Goal: Navigation & Orientation: Find specific page/section

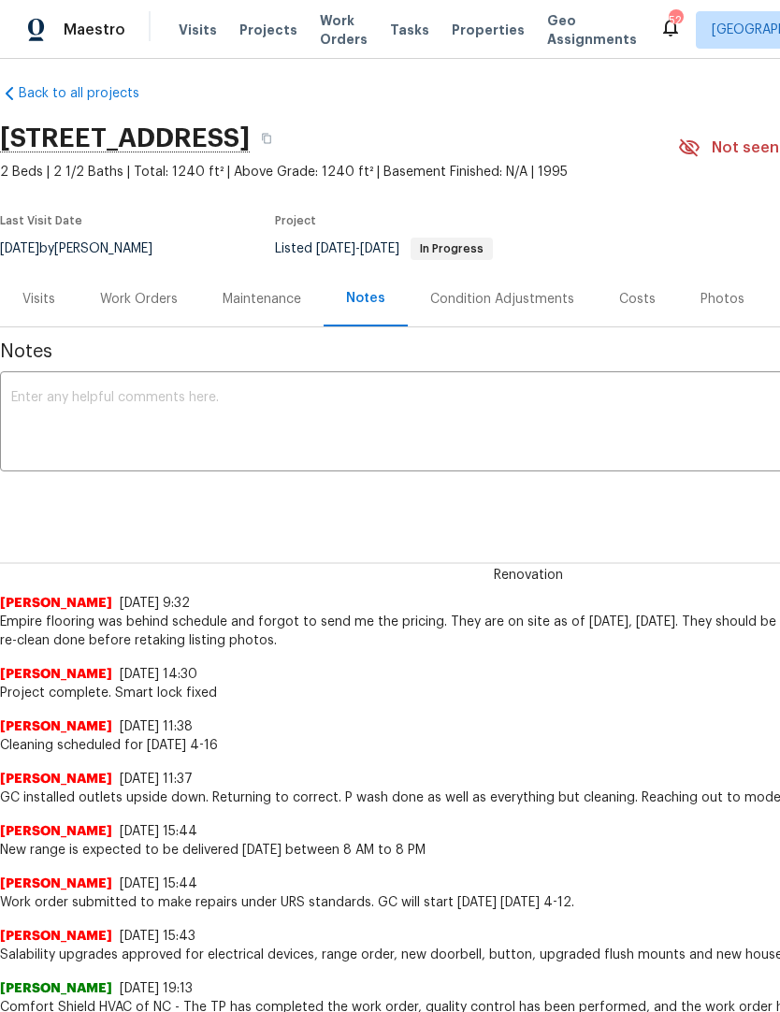
scroll to position [13, 0]
click at [165, 297] on div "Work Orders" at bounding box center [139, 298] width 78 height 19
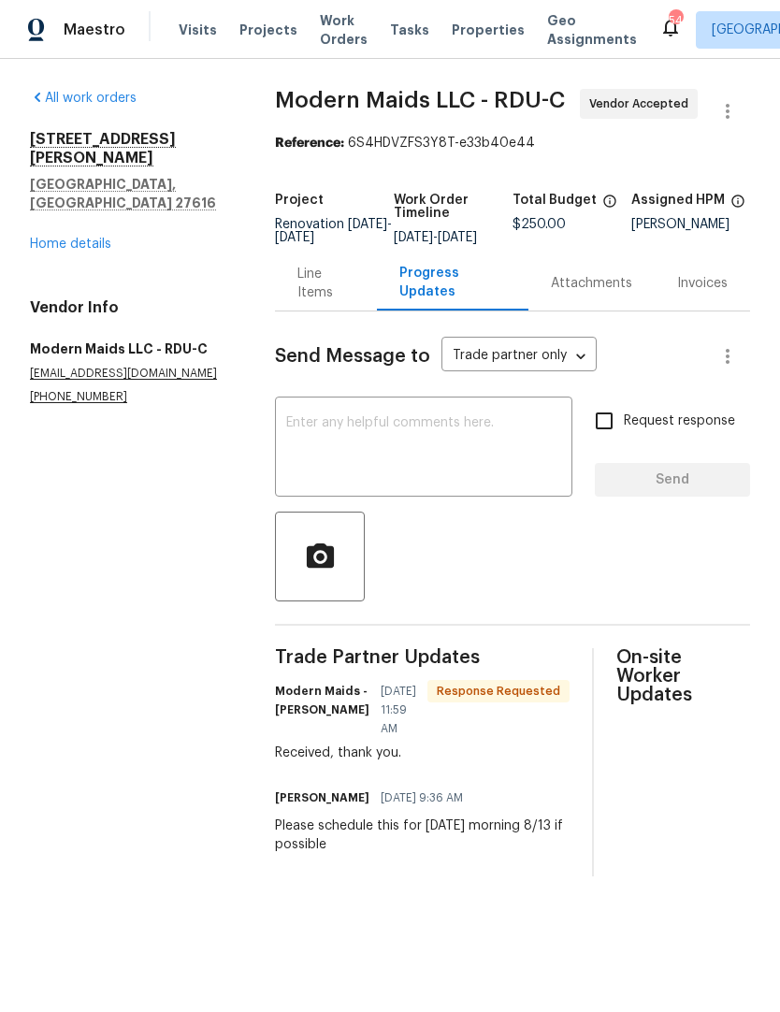
click at [80, 238] on link "Home details" at bounding box center [70, 244] width 81 height 13
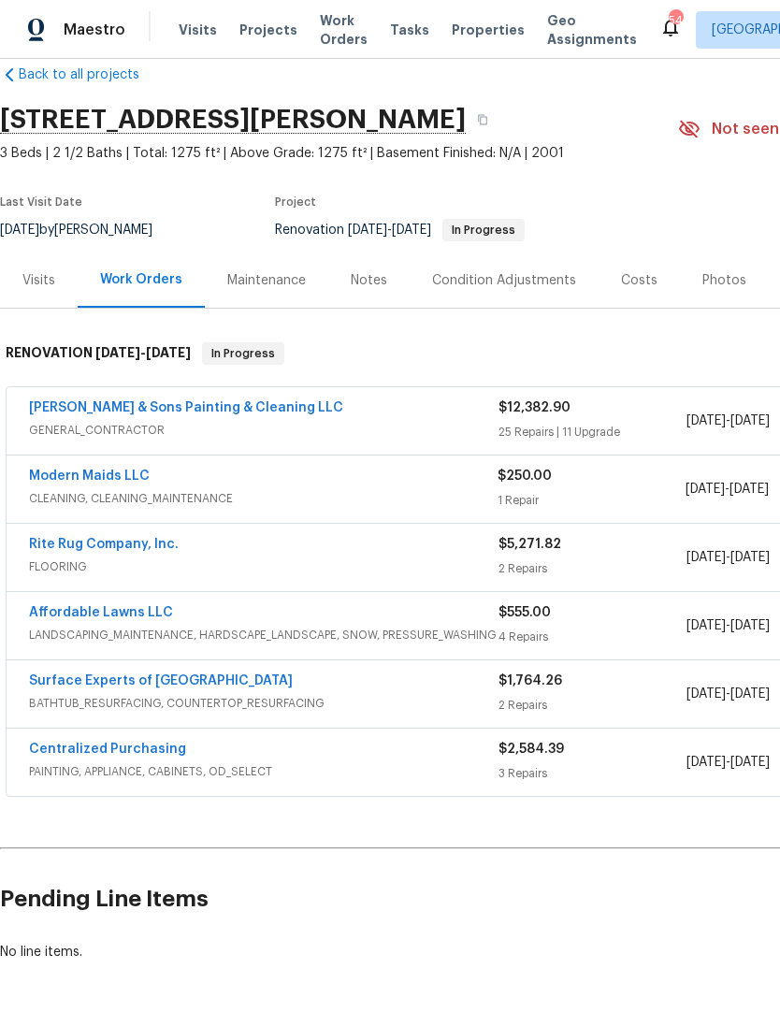
scroll to position [30, 0]
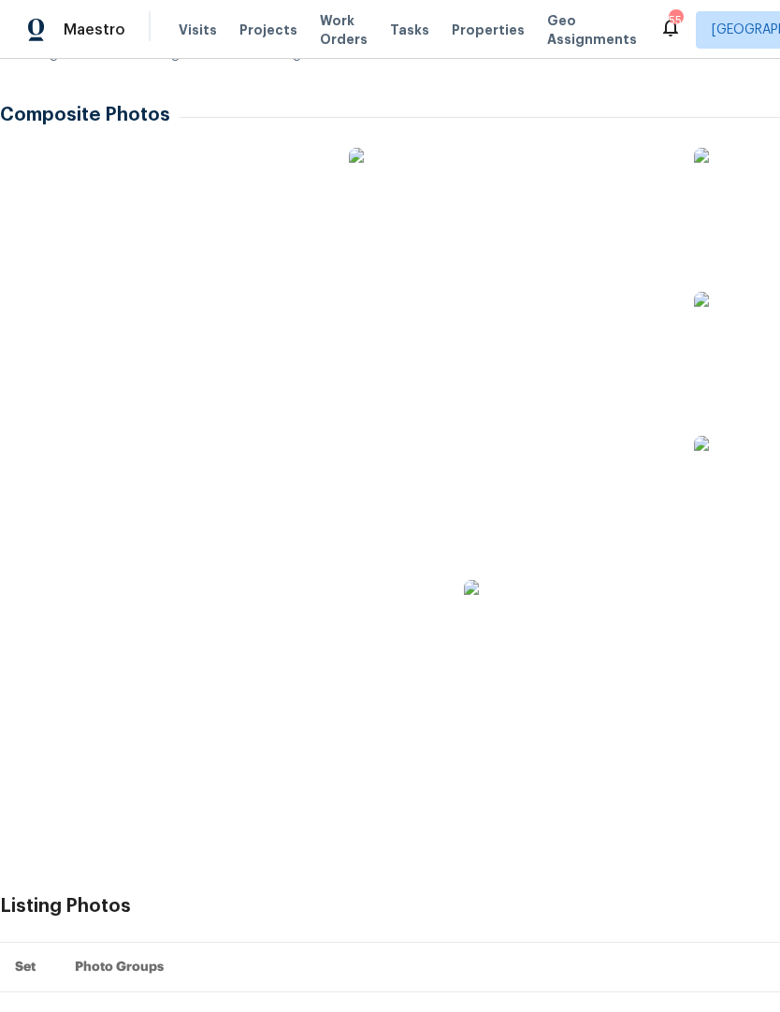
scroll to position [505, 0]
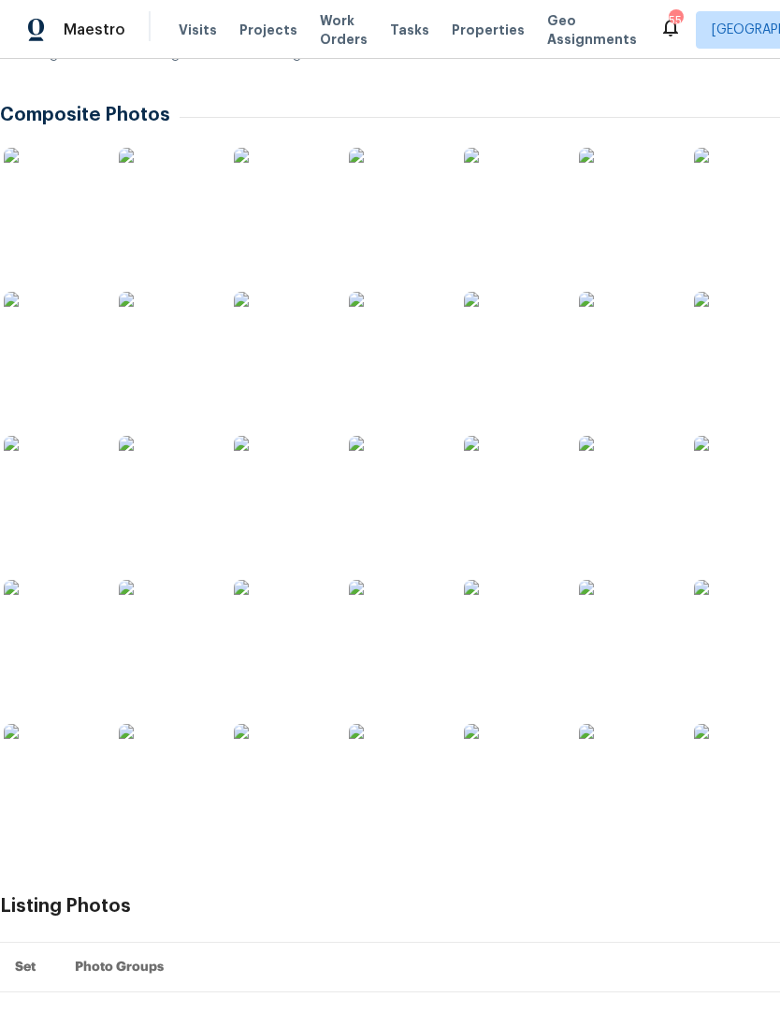
click at [50, 199] on img at bounding box center [51, 195] width 94 height 94
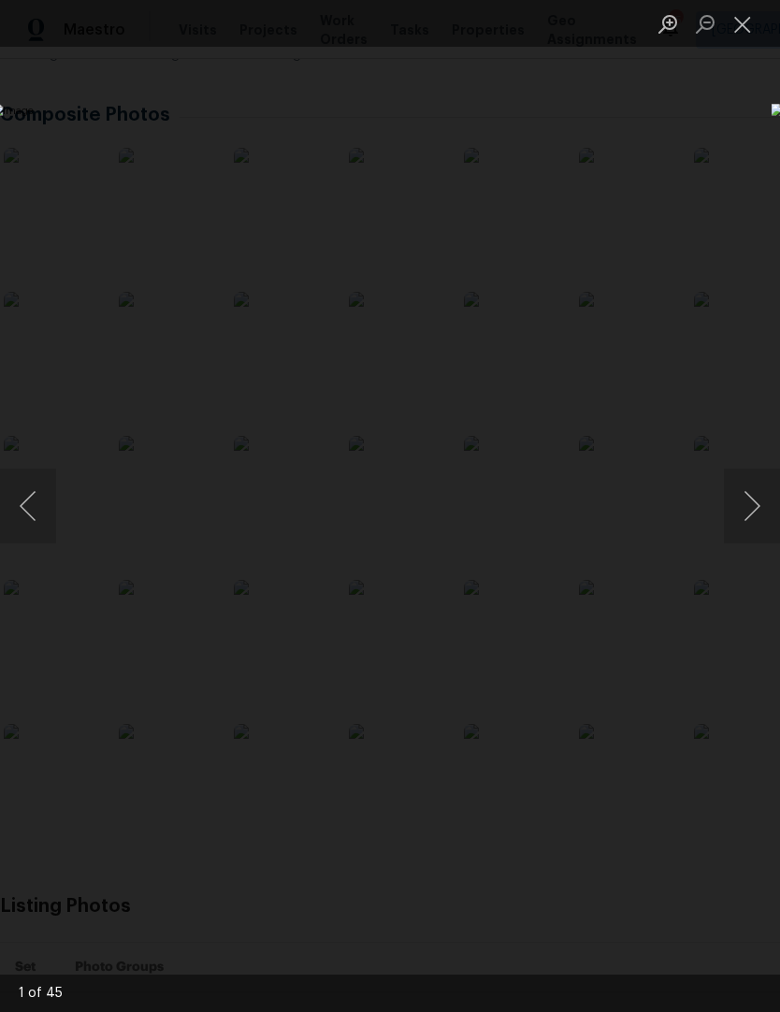
click at [755, 514] on button "Next image" at bounding box center [752, 506] width 56 height 75
click at [756, 517] on button "Next image" at bounding box center [752, 506] width 56 height 75
click at [39, 516] on button "Previous image" at bounding box center [28, 506] width 56 height 75
click at [754, 514] on button "Next image" at bounding box center [752, 506] width 56 height 75
click at [754, 510] on button "Next image" at bounding box center [752, 506] width 56 height 75
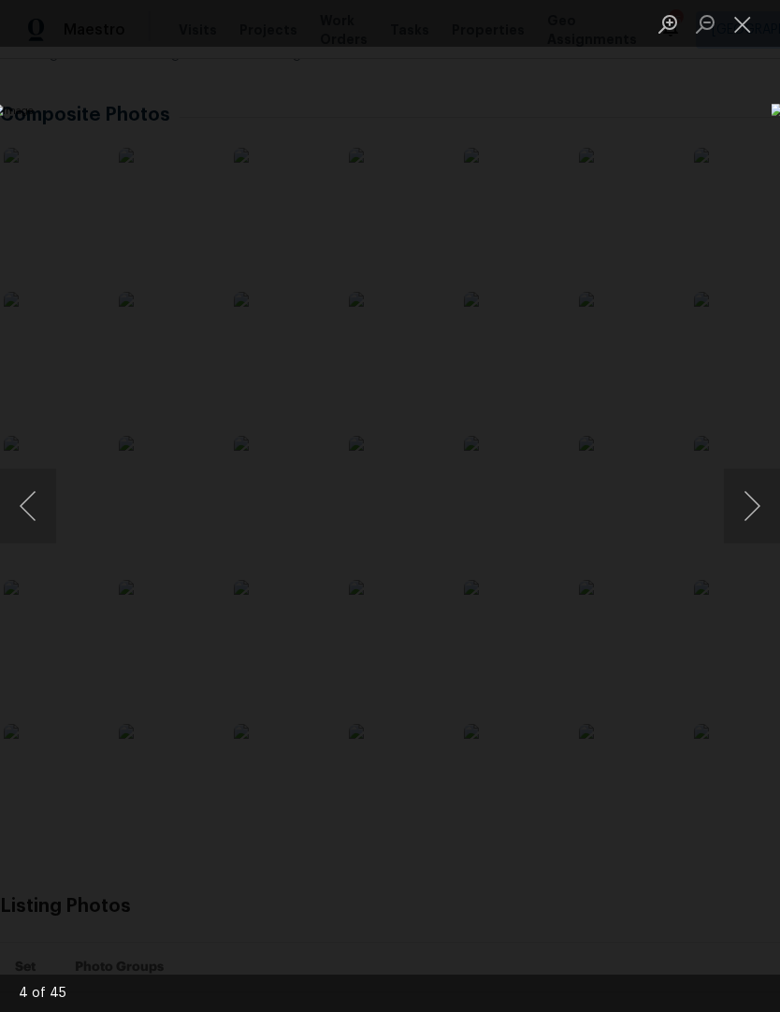
click at [746, 515] on button "Next image" at bounding box center [752, 506] width 56 height 75
click at [745, 507] on button "Next image" at bounding box center [752, 506] width 56 height 75
click at [748, 511] on button "Next image" at bounding box center [752, 506] width 56 height 75
click at [745, 512] on button "Next image" at bounding box center [752, 506] width 56 height 75
click at [51, 514] on button "Previous image" at bounding box center [28, 506] width 56 height 75
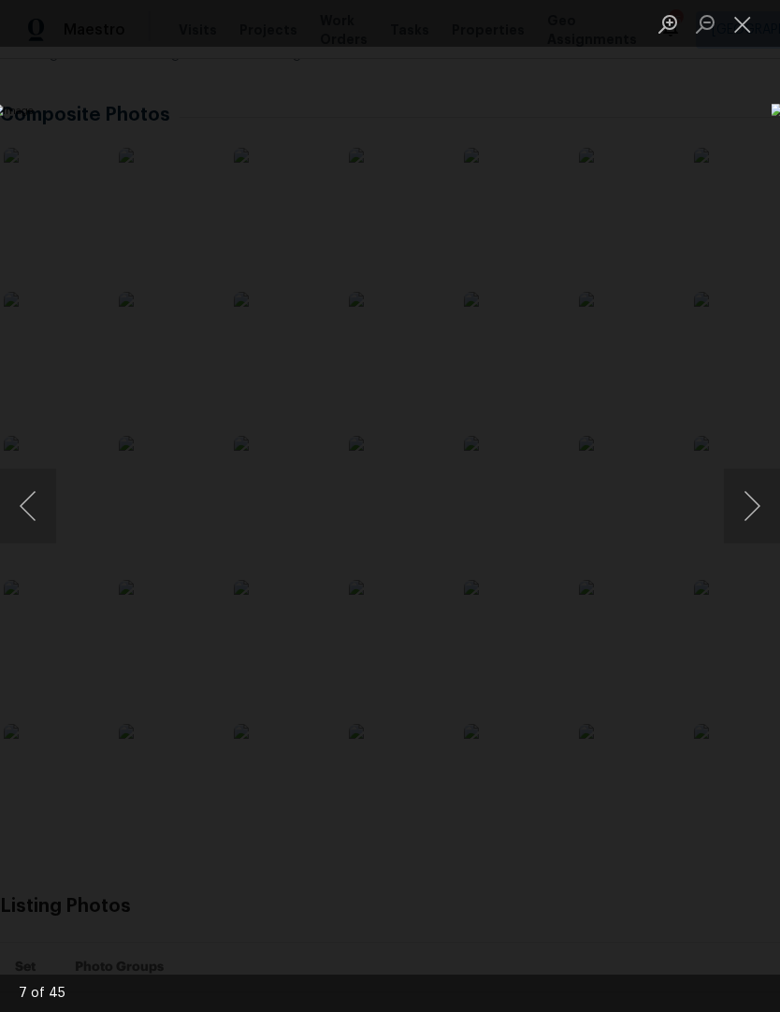
click at [746, 513] on button "Next image" at bounding box center [752, 506] width 56 height 75
click at [754, 517] on button "Next image" at bounding box center [752, 506] width 56 height 75
click at [739, 520] on button "Next image" at bounding box center [752, 506] width 56 height 75
click at [750, 517] on button "Next image" at bounding box center [752, 506] width 56 height 75
click at [745, 513] on button "Next image" at bounding box center [752, 506] width 56 height 75
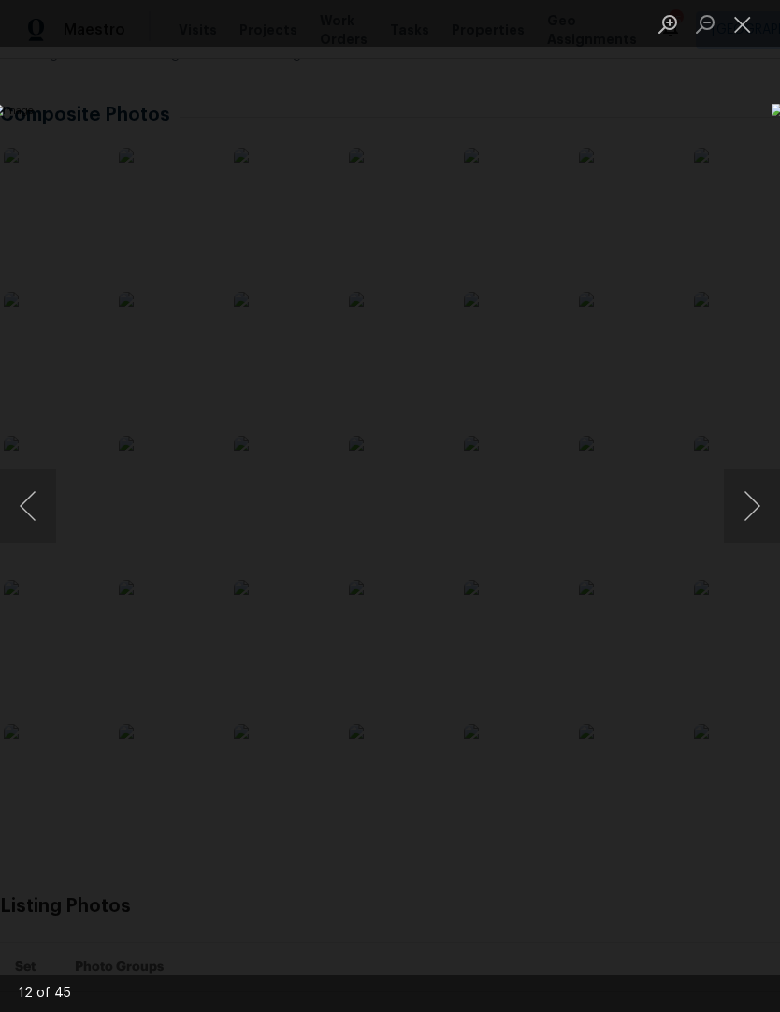
click at [745, 517] on button "Next image" at bounding box center [752, 506] width 56 height 75
click at [51, 488] on button "Previous image" at bounding box center [28, 506] width 56 height 75
click at [746, 517] on button "Next image" at bounding box center [752, 506] width 56 height 75
click at [747, 514] on button "Next image" at bounding box center [752, 506] width 56 height 75
click at [744, 509] on button "Next image" at bounding box center [752, 506] width 56 height 75
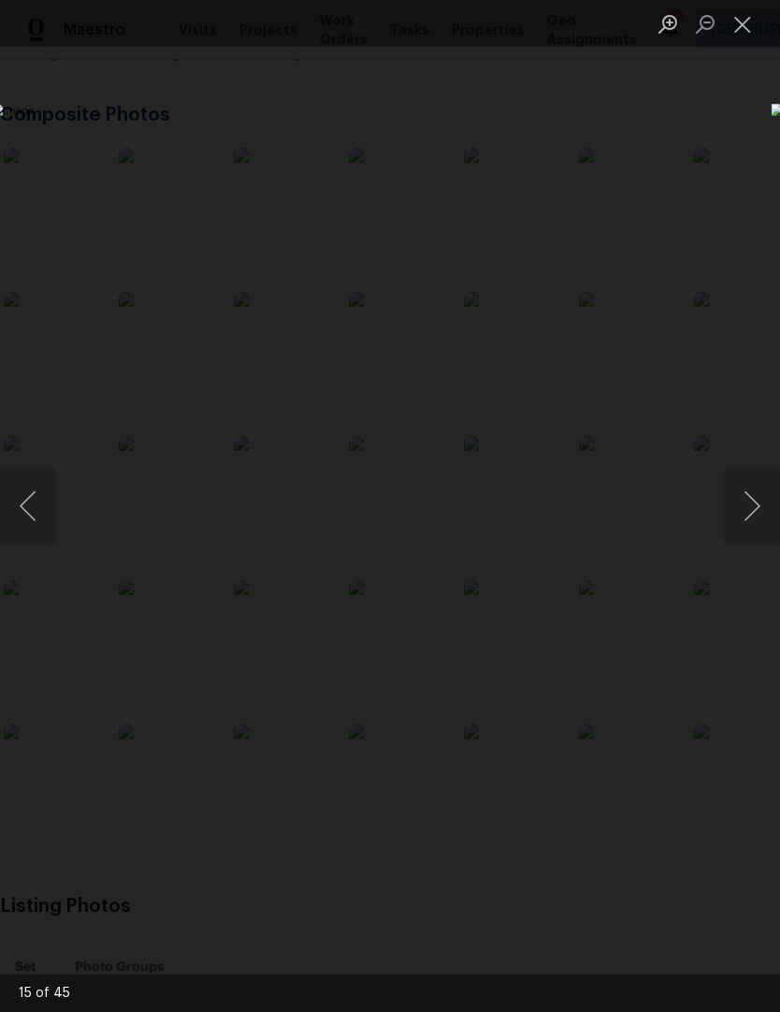
click at [752, 519] on button "Next image" at bounding box center [752, 506] width 56 height 75
click at [747, 515] on button "Next image" at bounding box center [752, 506] width 56 height 75
click at [755, 495] on button "Next image" at bounding box center [752, 506] width 56 height 75
click at [747, 516] on button "Next image" at bounding box center [752, 506] width 56 height 75
click at [748, 503] on button "Next image" at bounding box center [752, 506] width 56 height 75
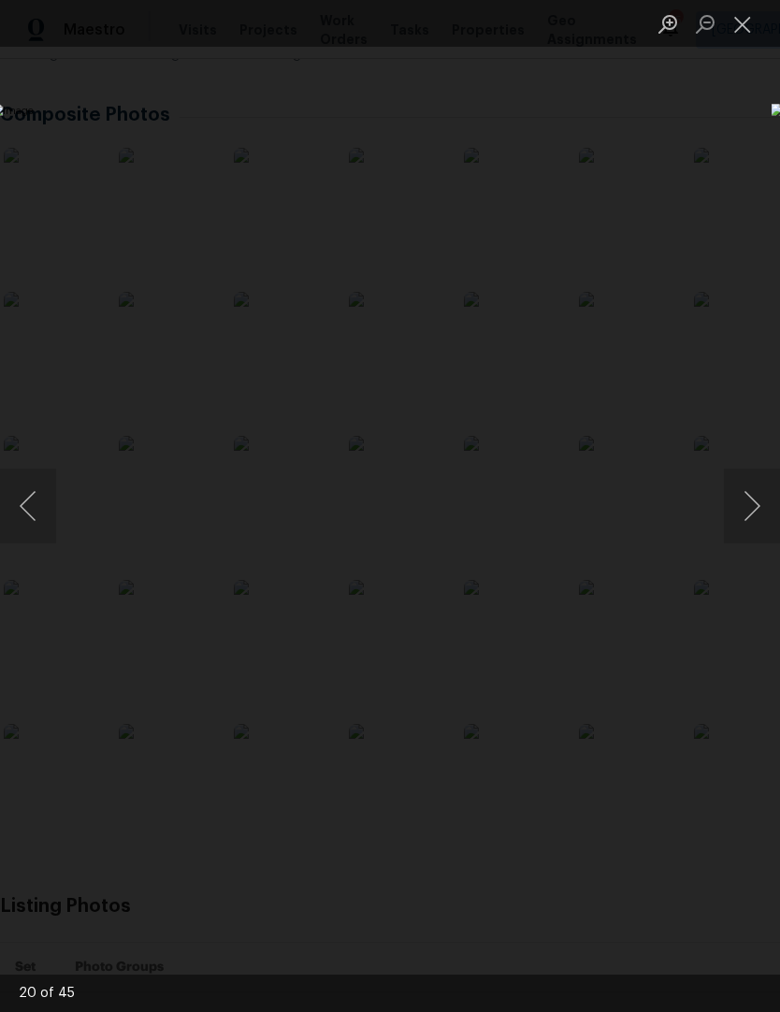
click at [749, 517] on button "Next image" at bounding box center [752, 506] width 56 height 75
click at [753, 522] on button "Next image" at bounding box center [752, 506] width 56 height 75
click at [749, 507] on button "Next image" at bounding box center [752, 506] width 56 height 75
click at [749, 505] on button "Next image" at bounding box center [752, 506] width 56 height 75
click at [746, 525] on button "Next image" at bounding box center [752, 506] width 56 height 75
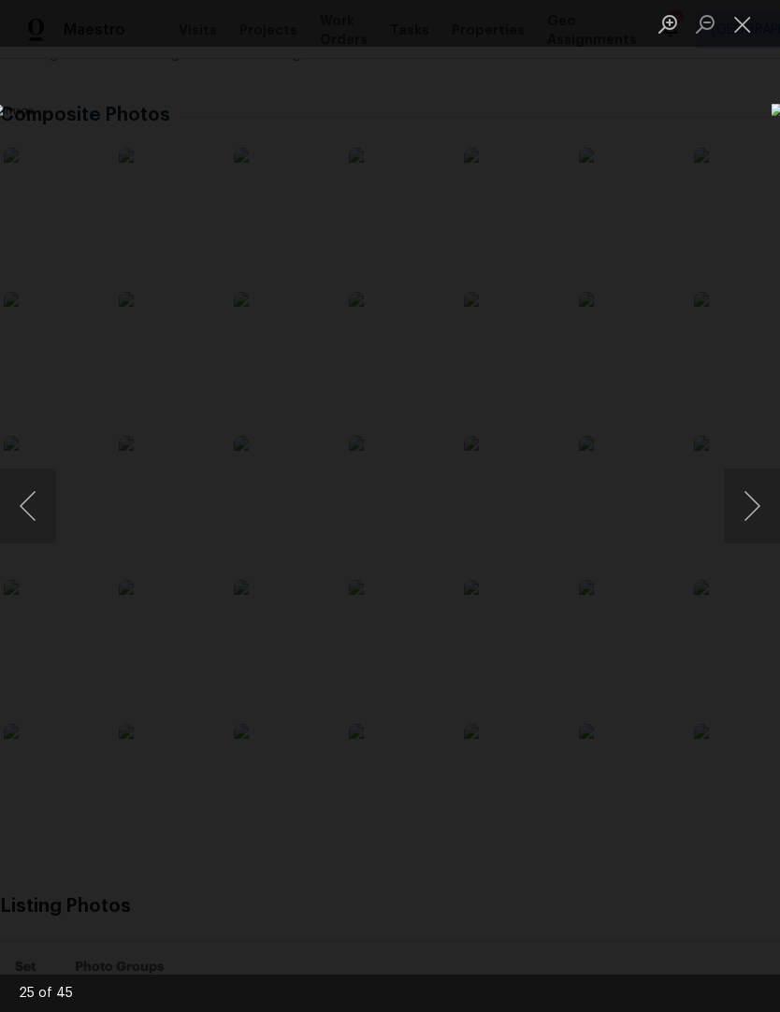
click at [26, 525] on button "Previous image" at bounding box center [28, 506] width 56 height 75
click at [746, 511] on button "Next image" at bounding box center [752, 506] width 56 height 75
click at [735, 506] on button "Next image" at bounding box center [752, 506] width 56 height 75
click at [738, 502] on button "Next image" at bounding box center [752, 506] width 56 height 75
click at [742, 501] on button "Next image" at bounding box center [752, 506] width 56 height 75
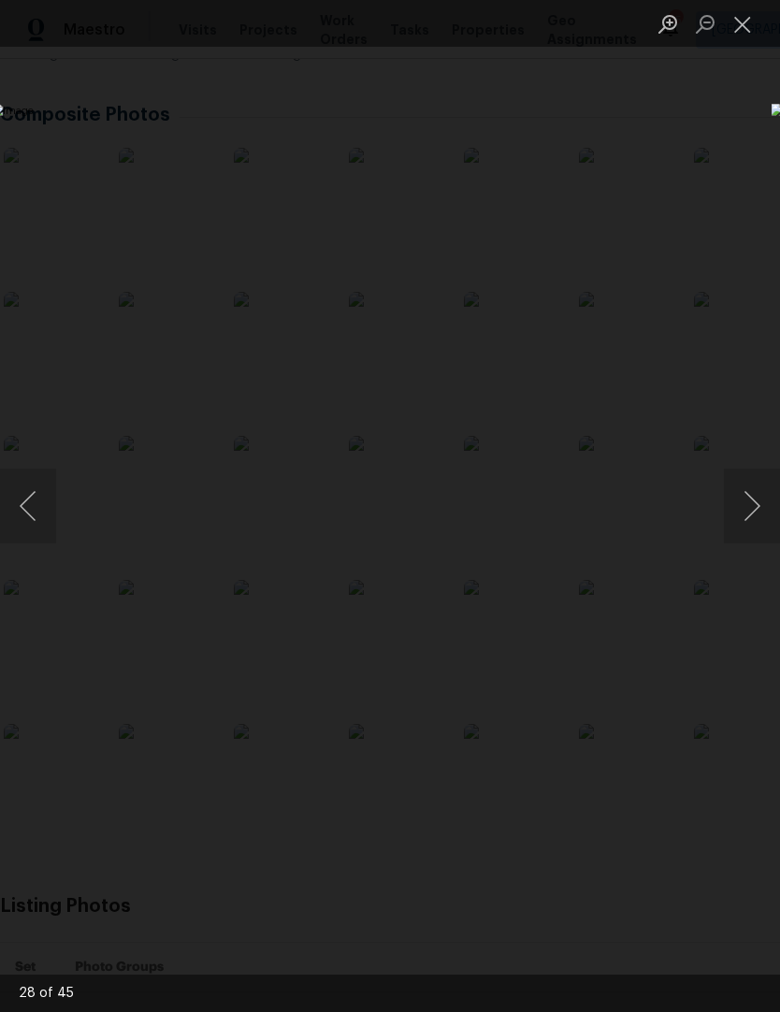
click at [754, 515] on button "Next image" at bounding box center [752, 506] width 56 height 75
click at [756, 511] on button "Next image" at bounding box center [752, 506] width 56 height 75
click at [747, 508] on button "Next image" at bounding box center [752, 506] width 56 height 75
click at [741, 515] on button "Next image" at bounding box center [752, 506] width 56 height 75
click at [741, 528] on button "Next image" at bounding box center [752, 506] width 56 height 75
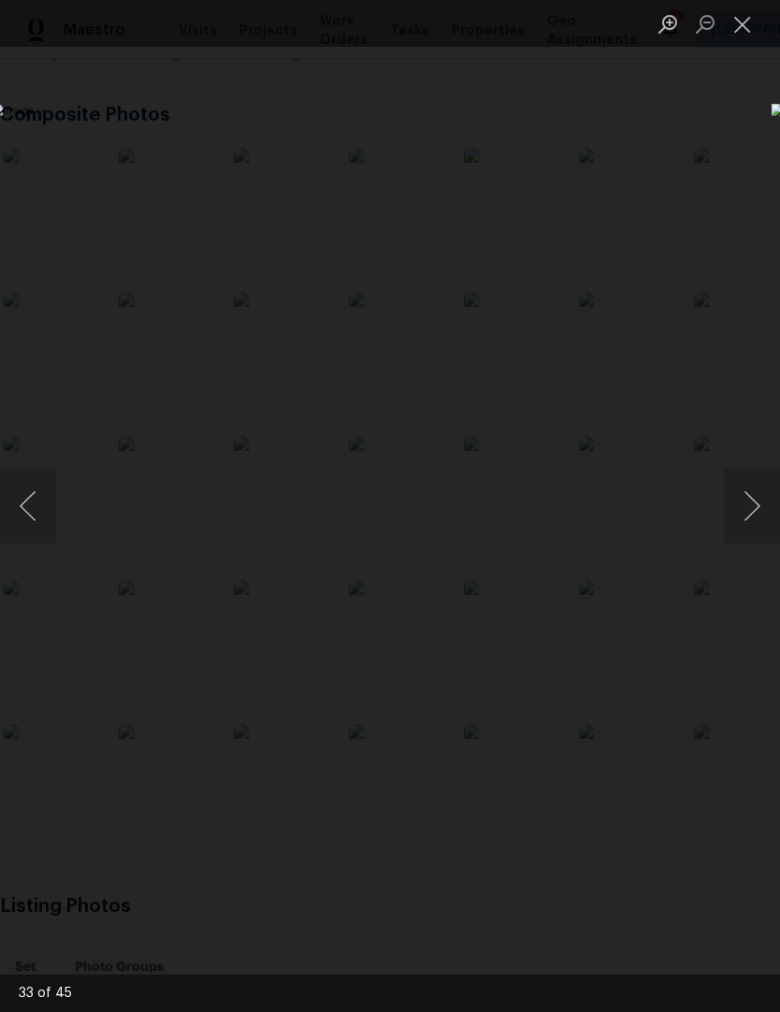
click at [751, 514] on button "Next image" at bounding box center [752, 506] width 56 height 75
click at [749, 508] on button "Next image" at bounding box center [752, 506] width 56 height 75
click at [738, 516] on button "Next image" at bounding box center [752, 506] width 56 height 75
click at [30, 503] on button "Previous image" at bounding box center [28, 506] width 56 height 75
click at [739, 505] on button "Next image" at bounding box center [752, 506] width 56 height 75
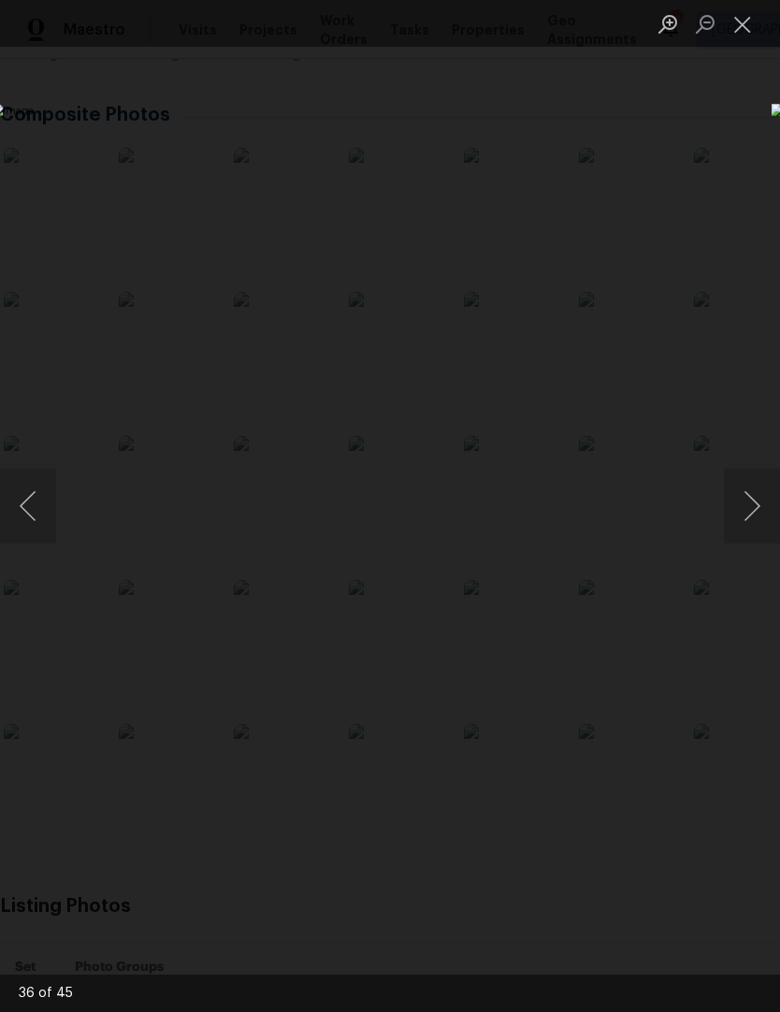
click at [741, 514] on button "Next image" at bounding box center [752, 506] width 56 height 75
click at [754, 522] on button "Next image" at bounding box center [752, 506] width 56 height 75
click at [752, 508] on button "Next image" at bounding box center [752, 506] width 56 height 75
click at [755, 519] on button "Next image" at bounding box center [752, 506] width 56 height 75
click at [26, 490] on button "Previous image" at bounding box center [28, 506] width 56 height 75
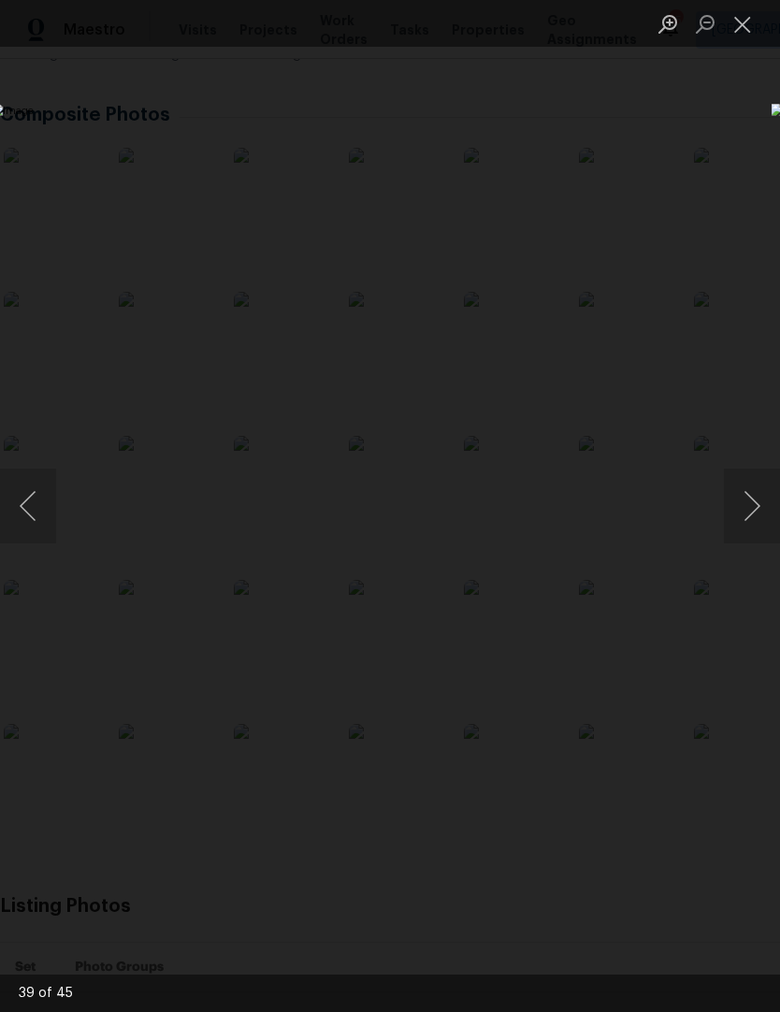
click at [741, 510] on button "Next image" at bounding box center [752, 506] width 56 height 75
click at [747, 518] on button "Next image" at bounding box center [752, 506] width 56 height 75
click at [746, 520] on button "Next image" at bounding box center [752, 506] width 56 height 75
click at [755, 515] on button "Next image" at bounding box center [752, 506] width 56 height 75
click at [743, 516] on button "Next image" at bounding box center [752, 506] width 56 height 75
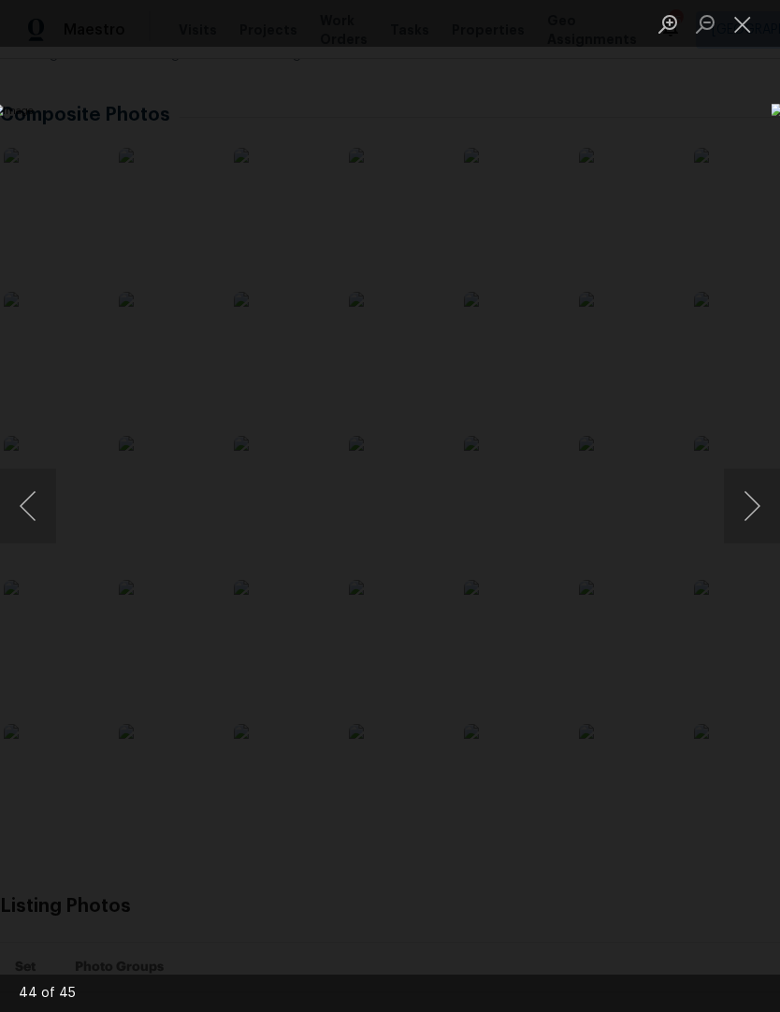
click at [741, 518] on button "Next image" at bounding box center [752, 506] width 56 height 75
click at [755, 506] on button "Next image" at bounding box center [752, 506] width 56 height 75
